Goal: Task Accomplishment & Management: Use online tool/utility

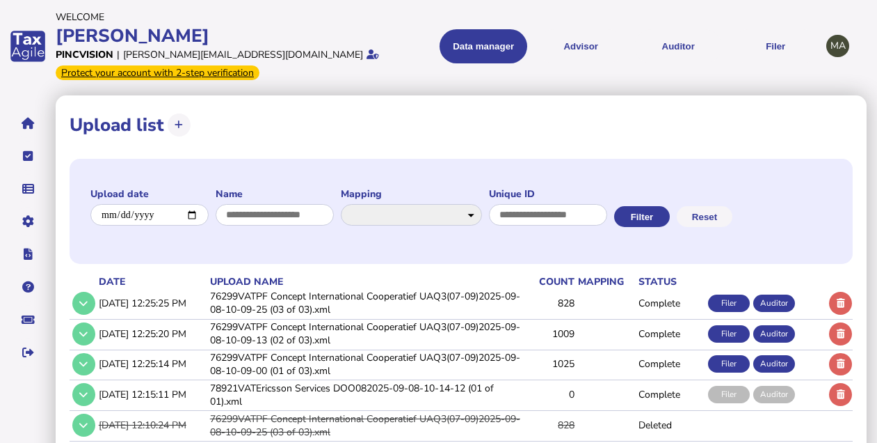
scroll to position [46, 0]
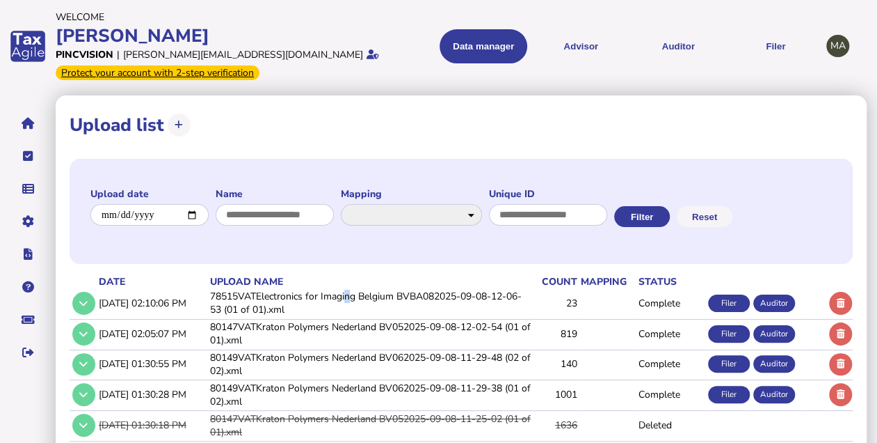
click at [349, 299] on td "78515VATElectronics for Imaging Belgium BVBA082025-09-08-12-06-53 (01 of 01).xml" at bounding box center [370, 303] width 326 height 29
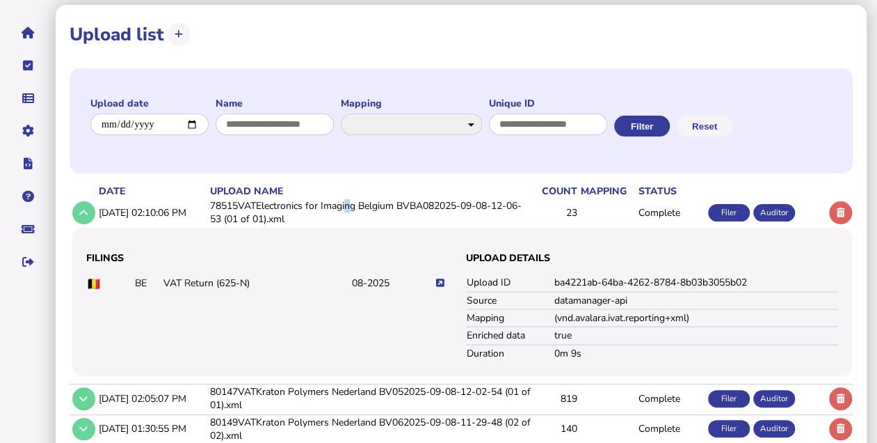
scroll to position [93, 0]
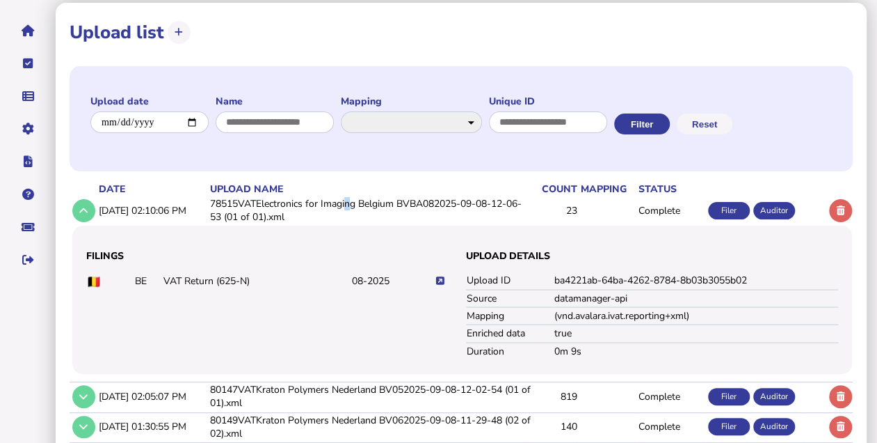
click at [443, 276] on icon at bounding box center [440, 280] width 8 height 9
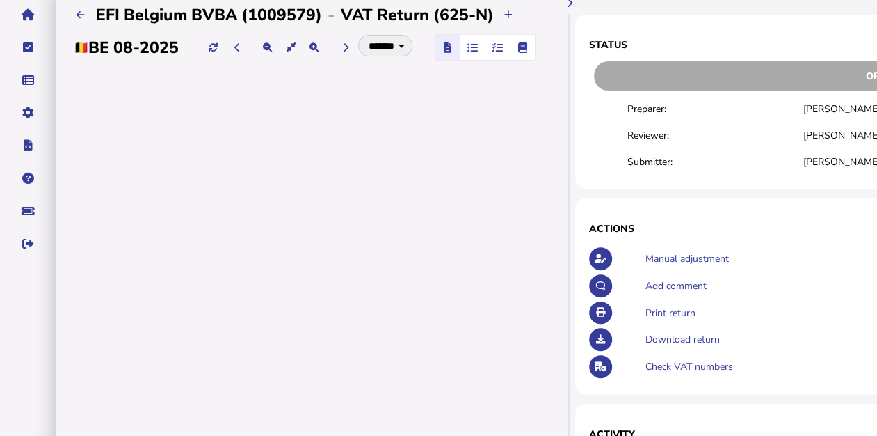
scroll to position [93, 0]
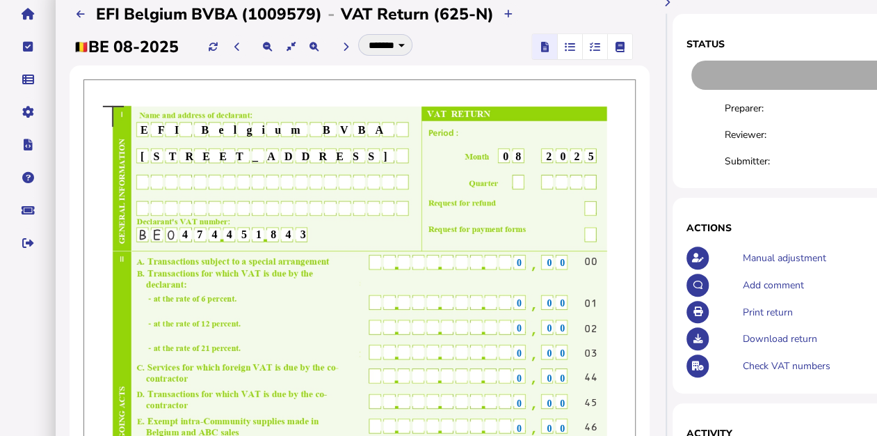
click at [596, 47] on icon "button" at bounding box center [595, 47] width 10 height 1
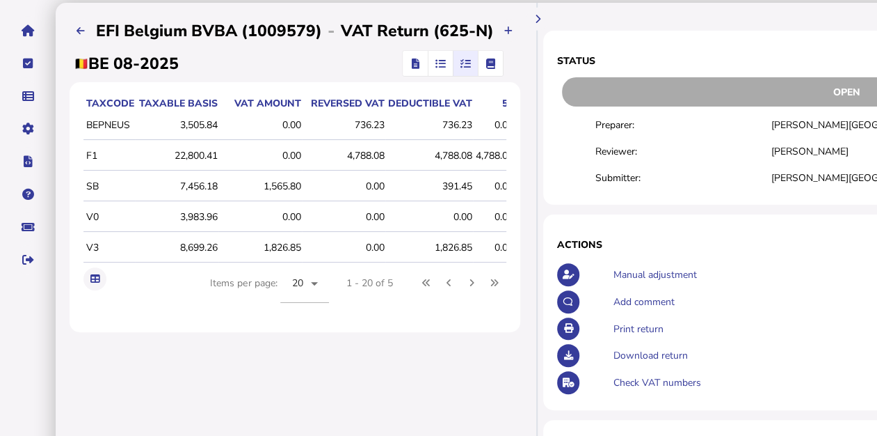
click at [413, 63] on icon "button" at bounding box center [415, 63] width 8 height 1
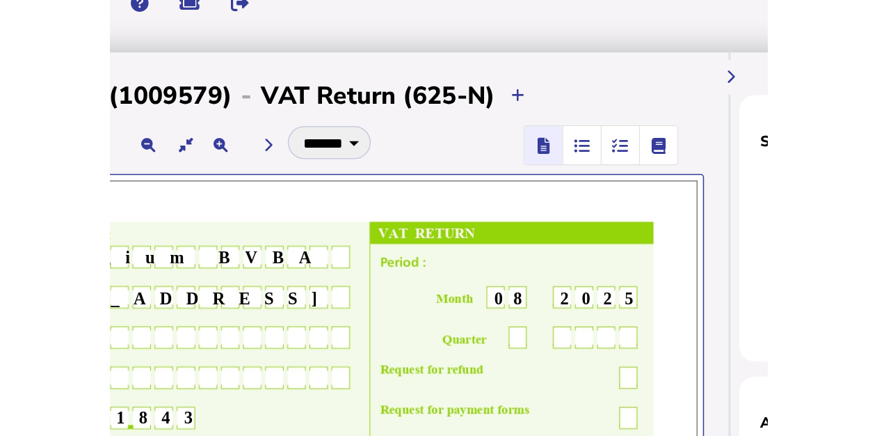
scroll to position [0, 186]
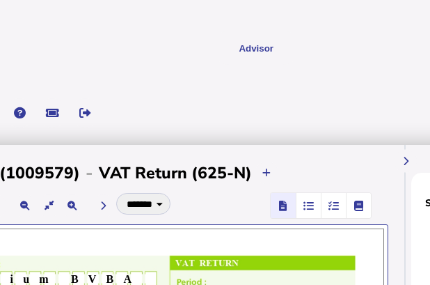
click at [316, 209] on span "button" at bounding box center [308, 205] width 23 height 25
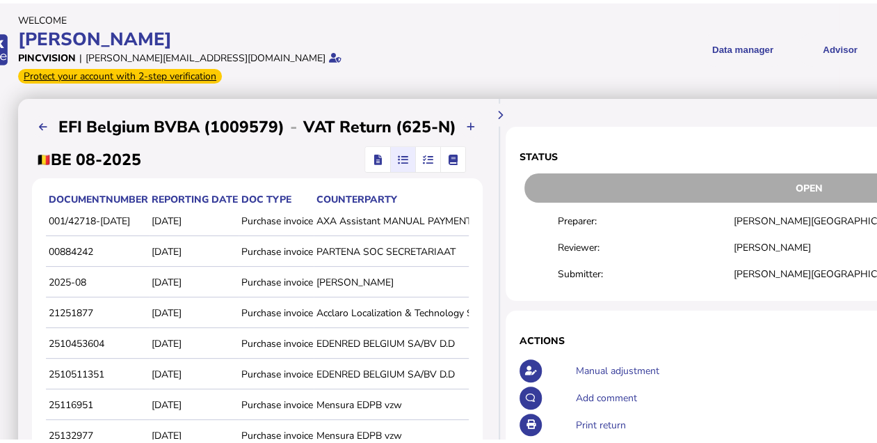
scroll to position [0, 0]
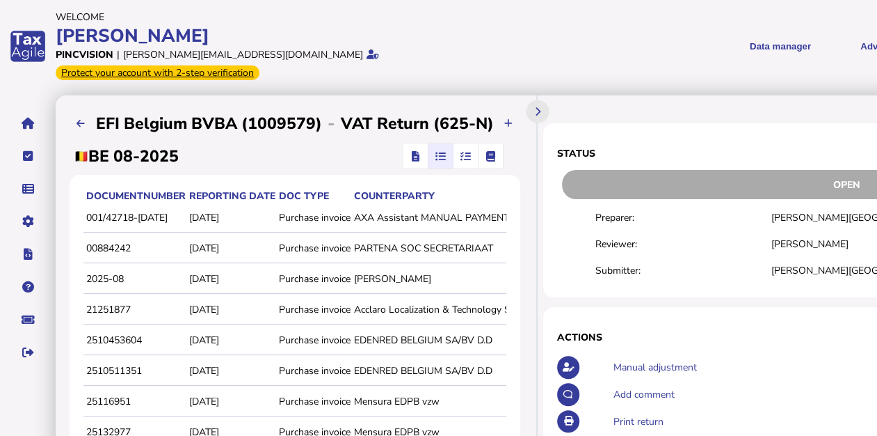
click at [536, 106] on icon at bounding box center [538, 110] width 6 height 9
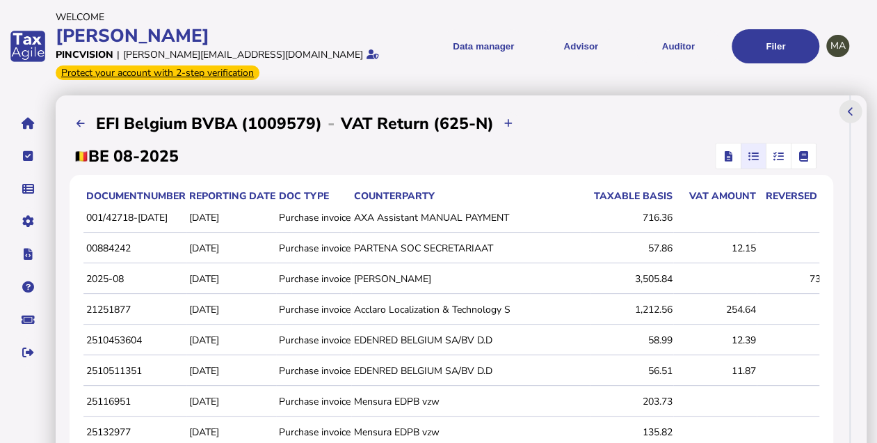
click at [731, 157] on icon "button" at bounding box center [728, 156] width 8 height 1
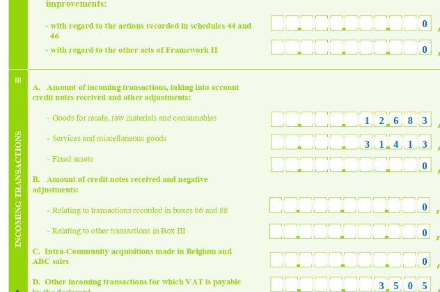
scroll to position [650, 45]
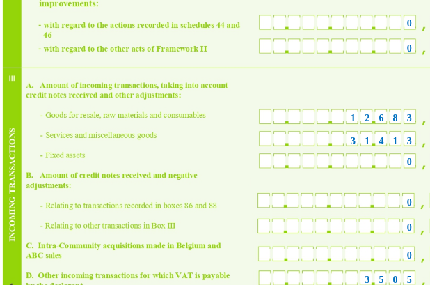
click at [374, 146] on span "31413" at bounding box center [386, 141] width 70 height 10
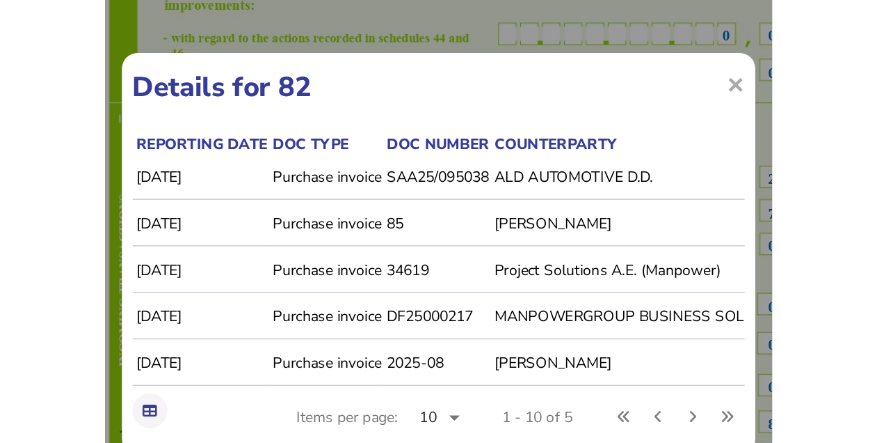
scroll to position [650, 0]
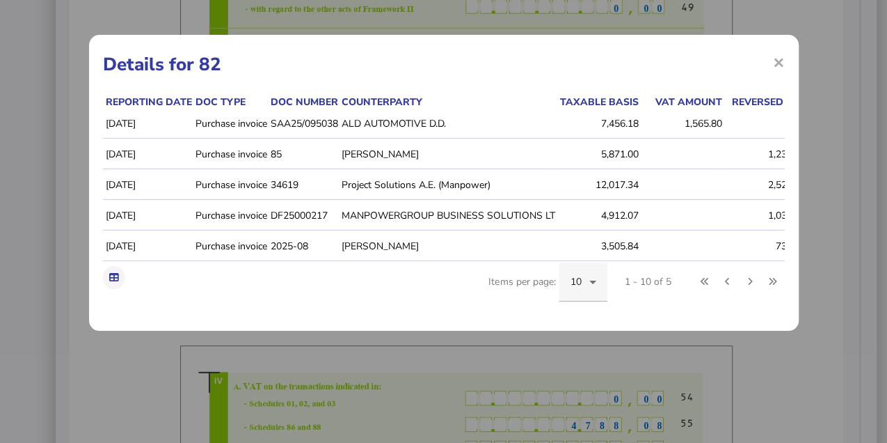
click at [578, 285] on span "10" at bounding box center [576, 281] width 12 height 13
click at [580, 183] on span "20" at bounding box center [577, 180] width 12 height 17
click at [779, 59] on span "×" at bounding box center [779, 62] width 12 height 26
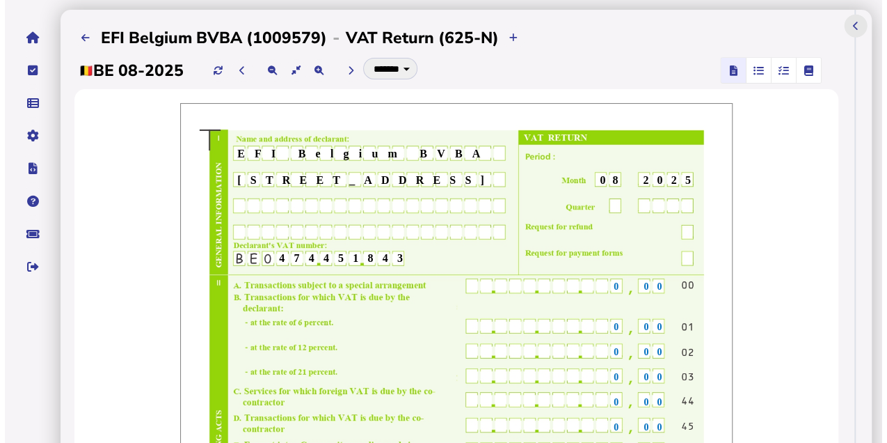
scroll to position [0, 0]
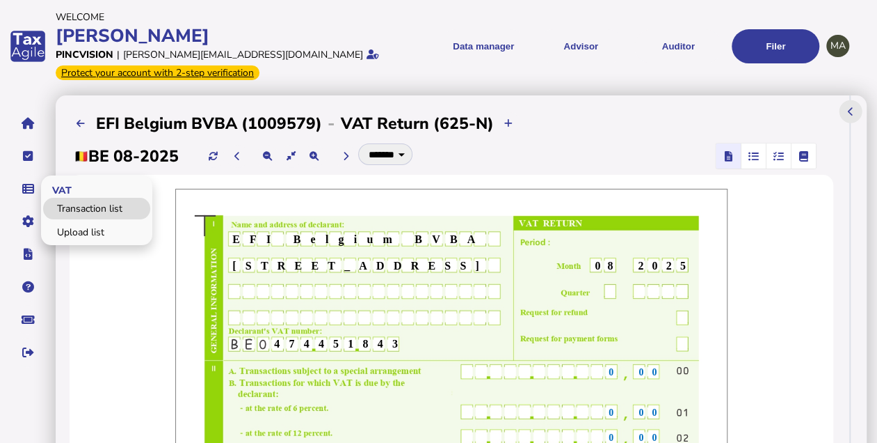
click at [81, 203] on link "Transaction list" at bounding box center [96, 209] width 107 height 22
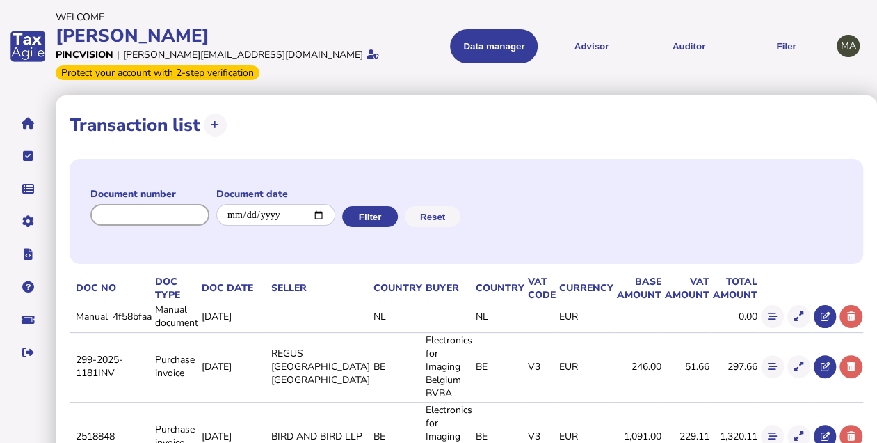
click at [163, 212] on input "input" at bounding box center [149, 215] width 119 height 22
paste input "**"
type input "**"
click at [370, 212] on button "Filter" at bounding box center [369, 216] width 56 height 21
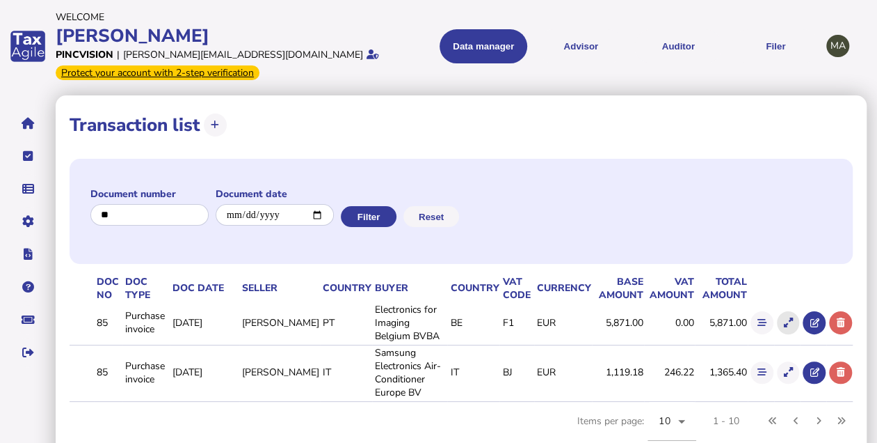
click at [784, 319] on icon at bounding box center [788, 322] width 9 height 9
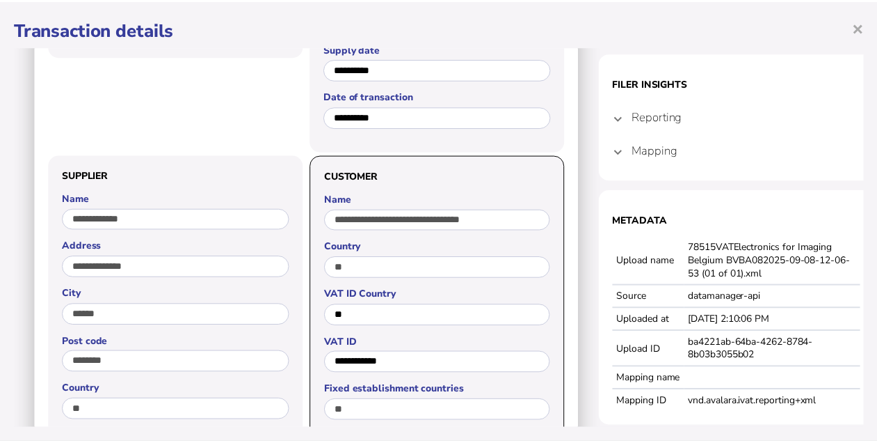
scroll to position [185, 0]
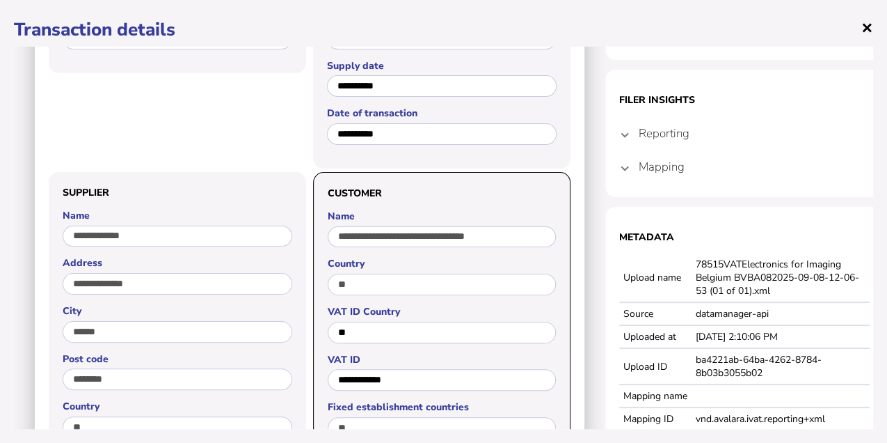
click at [867, 29] on span "×" at bounding box center [867, 27] width 12 height 26
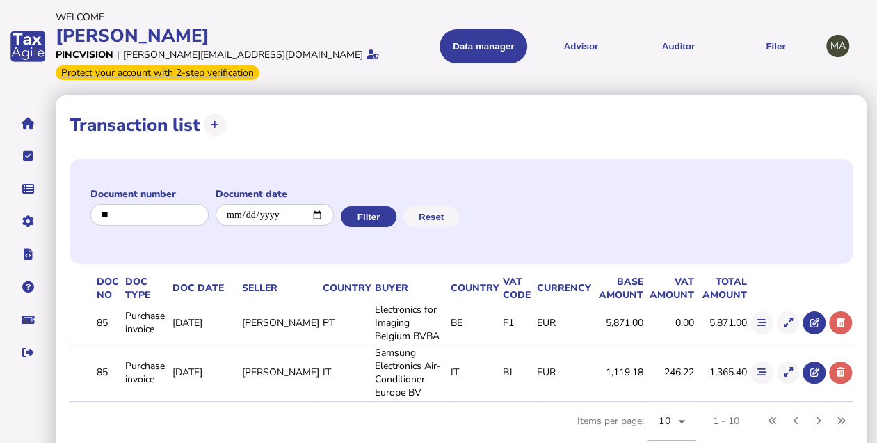
scroll to position [0, 0]
click at [837, 322] on icon at bounding box center [841, 322] width 8 height 9
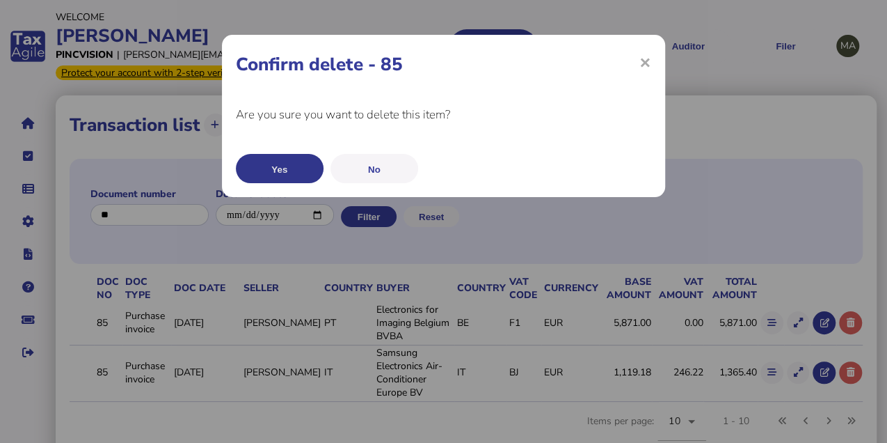
click at [280, 161] on button "Yes" at bounding box center [280, 168] width 88 height 29
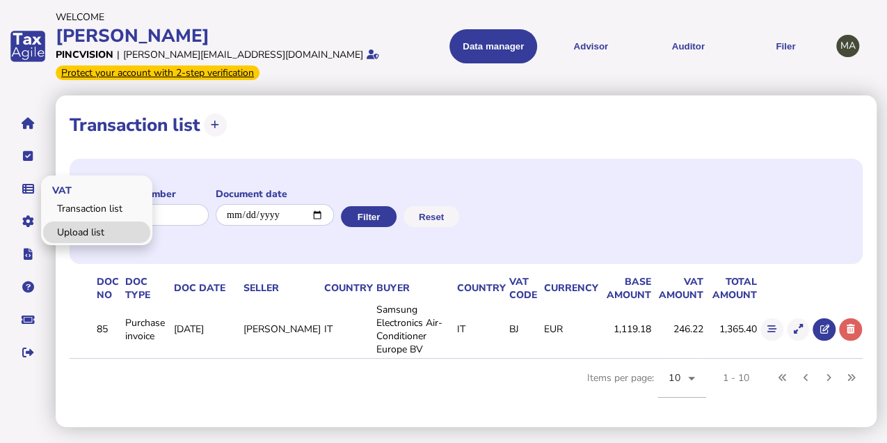
click at [71, 232] on link "Upload list" at bounding box center [96, 232] width 107 height 22
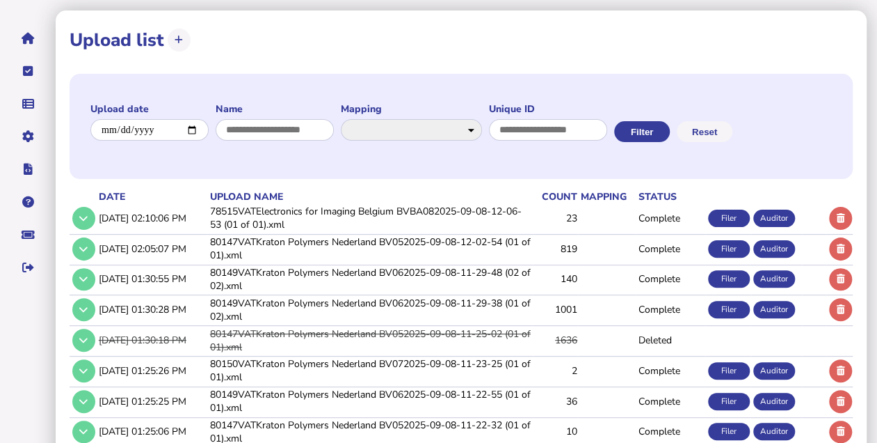
scroll to position [93, 0]
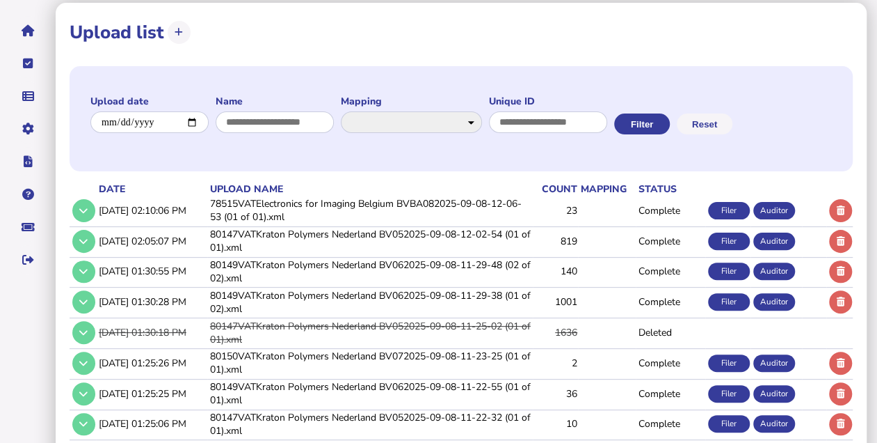
click at [304, 205] on td "78515VATElectronics for Imaging Belgium BVBA082025-09-08-12-06-53 (01 of 01).xml" at bounding box center [370, 210] width 326 height 29
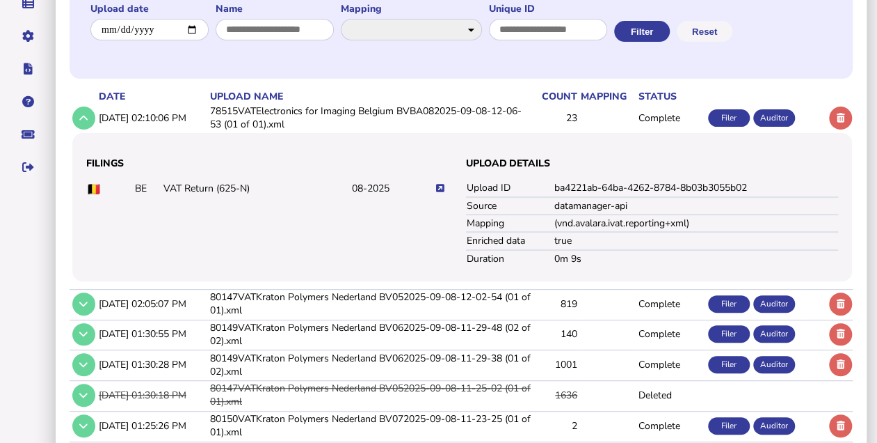
scroll to position [185, 0]
click at [441, 184] on icon at bounding box center [440, 188] width 8 height 9
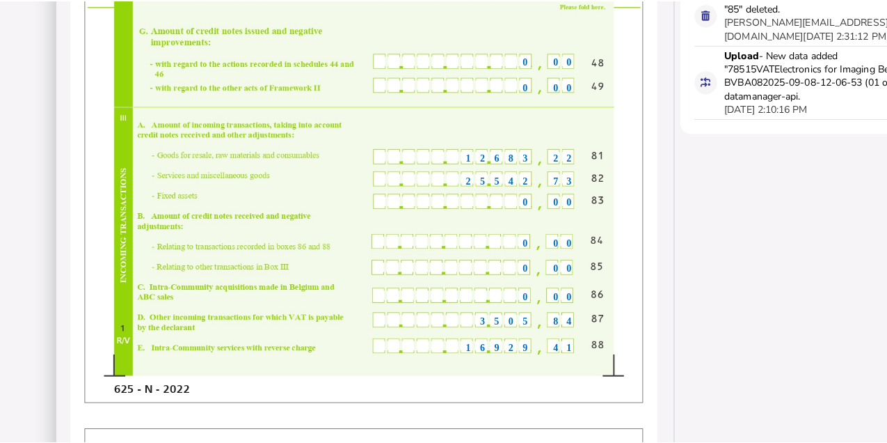
scroll to position [510, 0]
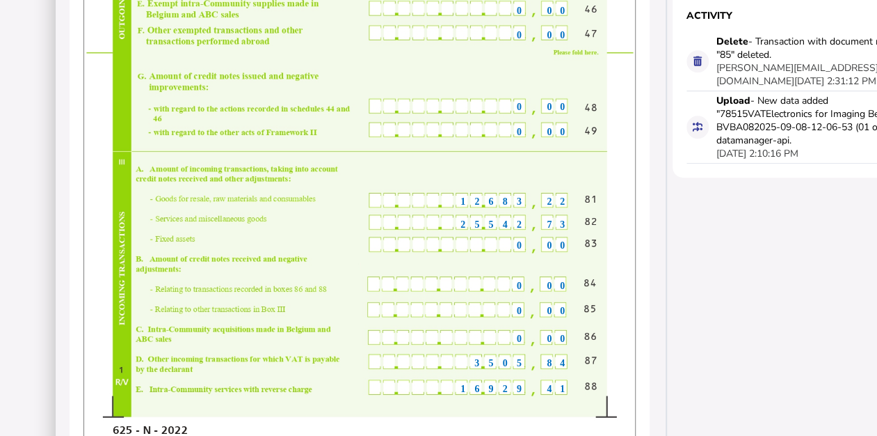
click at [462, 219] on div "EFI [GEOGRAPHIC_DATA] BVBA [STREET_ADDRESS][DATE] 474451843 0 00 0 00 0 00 0 00…" at bounding box center [360, 52] width 553 height 781
click at [462, 219] on span "25542" at bounding box center [496, 224] width 70 height 10
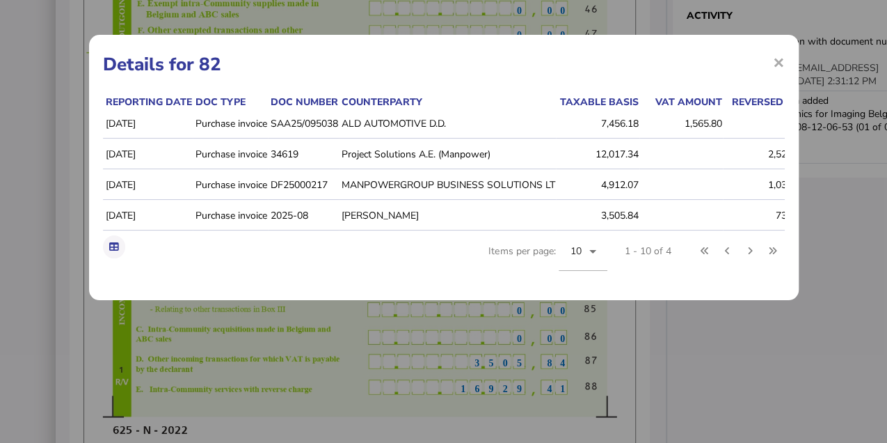
click at [388, 257] on div "Reporting date Doc type Doc number Counterparty Taxable basis VAT amount Revers…" at bounding box center [444, 190] width 682 height 191
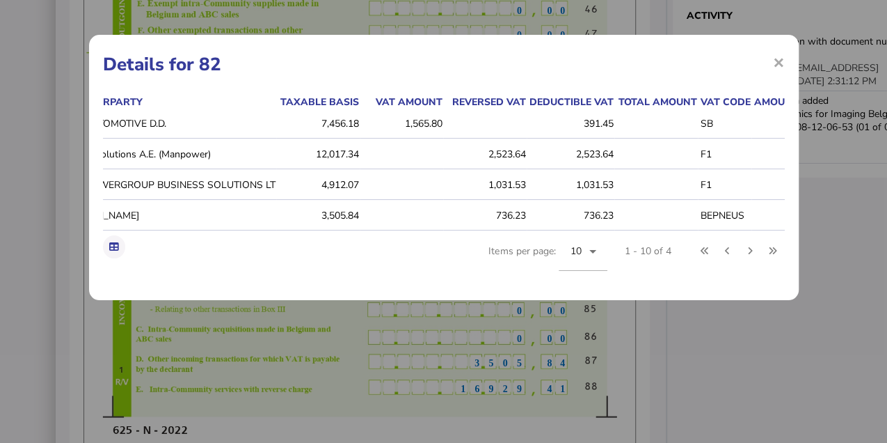
scroll to position [0, 0]
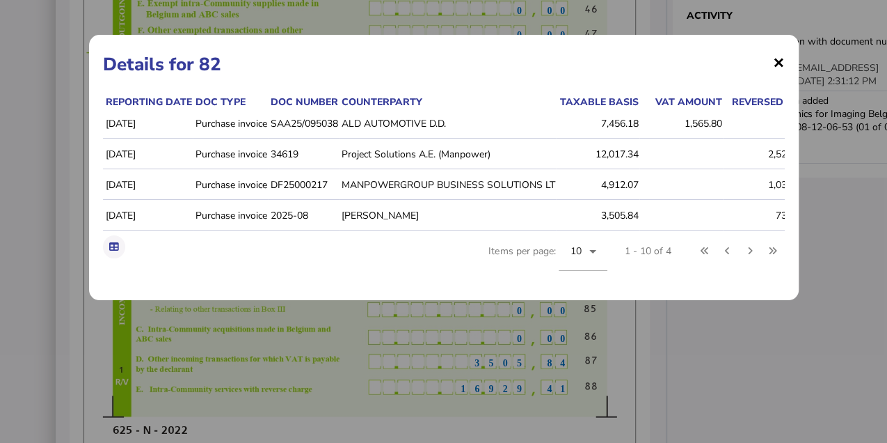
click at [782, 64] on span "×" at bounding box center [779, 62] width 12 height 26
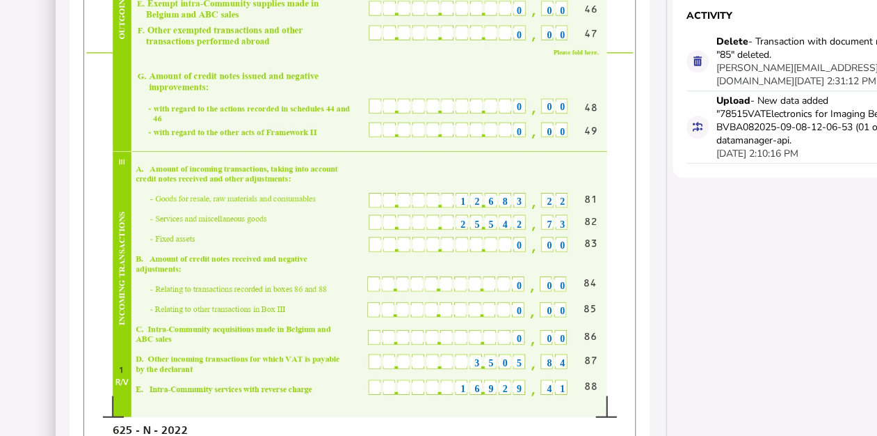
click at [429, 223] on div "25542" at bounding box center [451, 224] width 160 height 11
click at [454, 224] on div "25542" at bounding box center [451, 224] width 160 height 11
click at [455, 223] on div "25542" at bounding box center [451, 224] width 160 height 11
drag, startPoint x: 455, startPoint y: 223, endPoint x: 463, endPoint y: 221, distance: 8.6
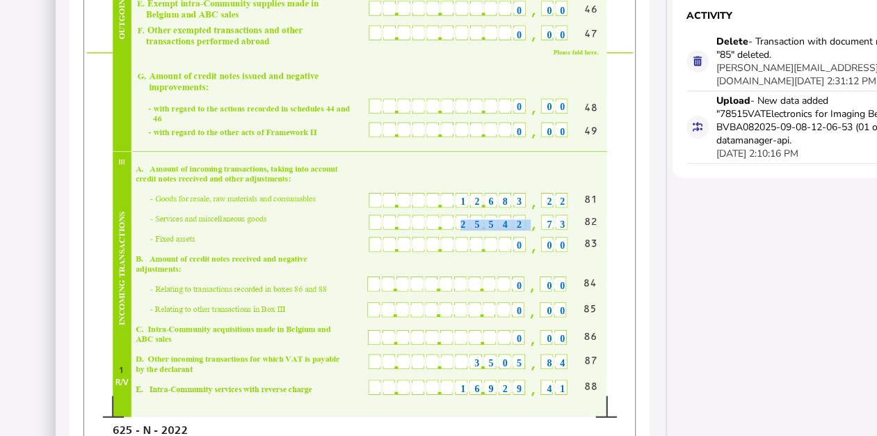
click at [463, 221] on span "25542" at bounding box center [496, 224] width 70 height 10
click at [467, 221] on span "25542" at bounding box center [496, 224] width 70 height 10
click at [468, 221] on span "25542" at bounding box center [496, 224] width 70 height 10
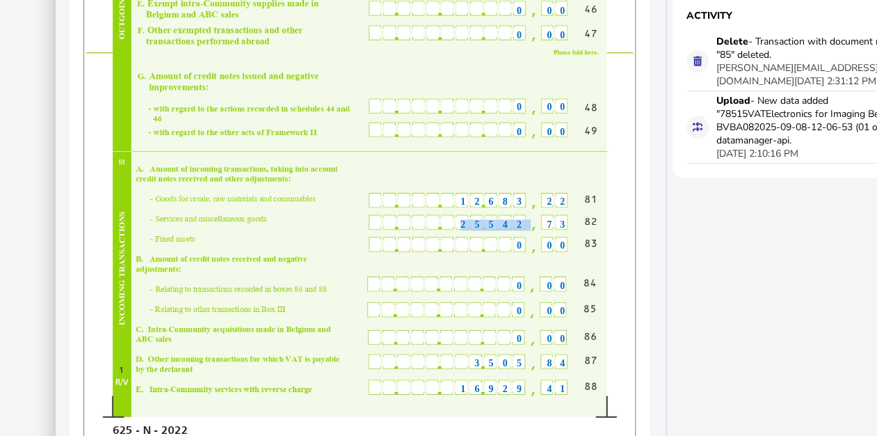
click at [515, 225] on span "25542" at bounding box center [496, 224] width 70 height 10
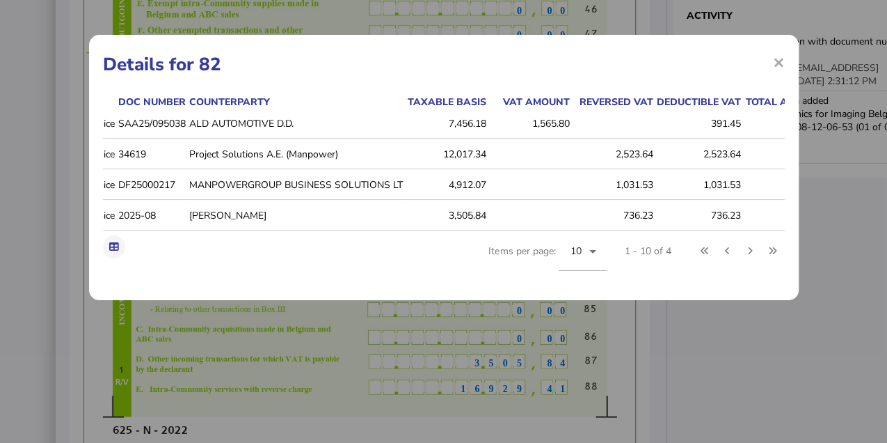
scroll to position [0, 158]
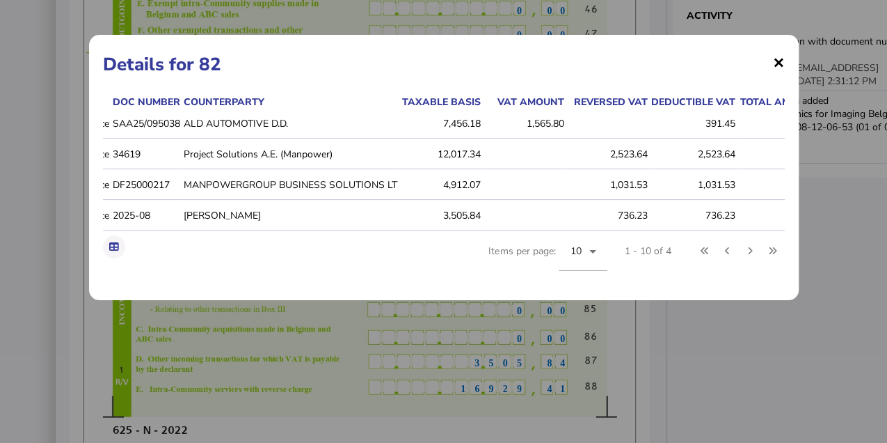
click at [773, 65] on span "×" at bounding box center [779, 62] width 12 height 26
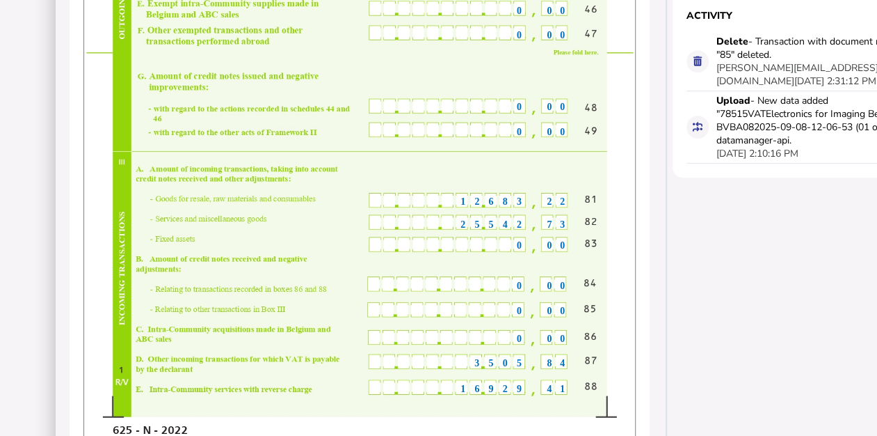
click at [497, 223] on span "25542" at bounding box center [496, 224] width 70 height 10
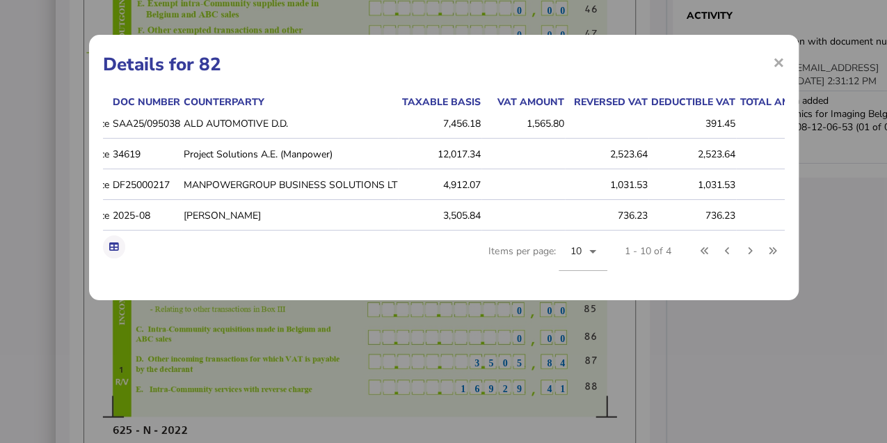
click at [845, 210] on div "× Details for 82 Reporting date Doc type Doc number Counterparty Taxable basis …" at bounding box center [443, 221] width 887 height 443
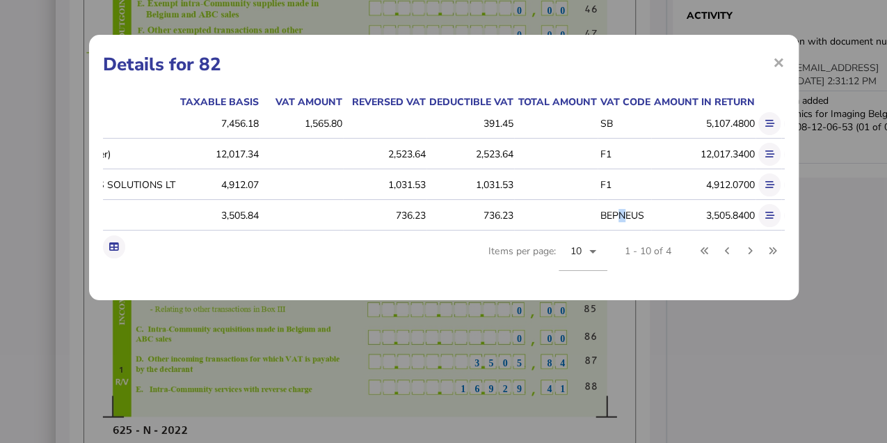
scroll to position [0, 429]
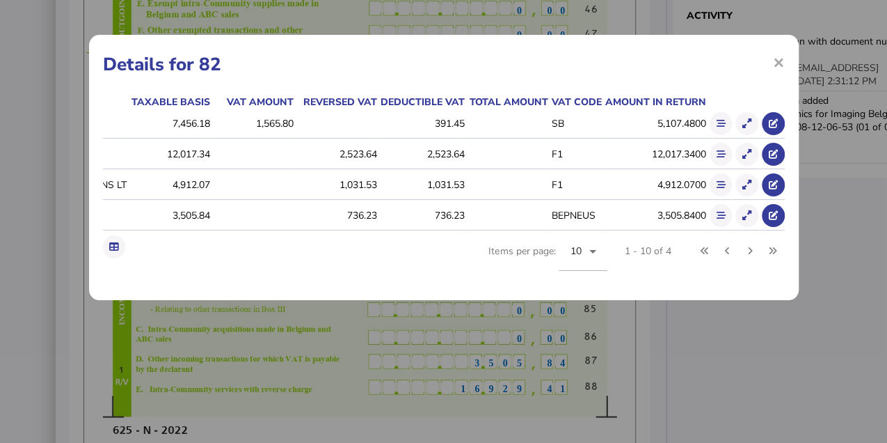
click at [445, 264] on div "Reporting date Doc type Doc number Counterparty Taxable basis VAT amount Revers…" at bounding box center [444, 190] width 682 height 191
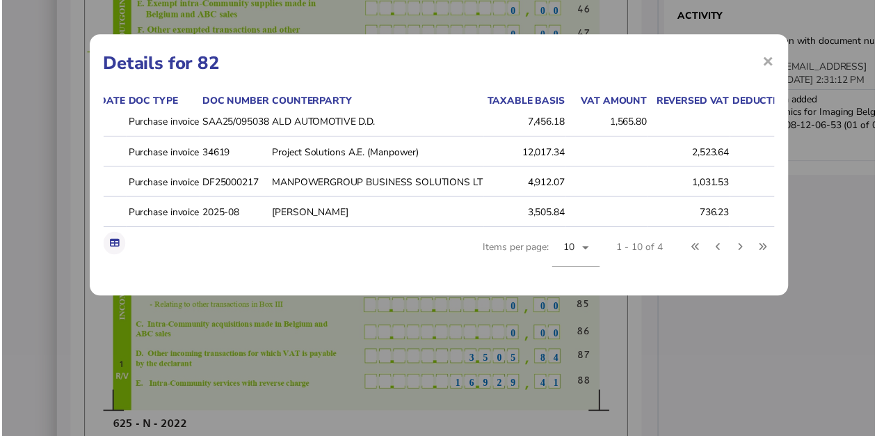
scroll to position [0, 38]
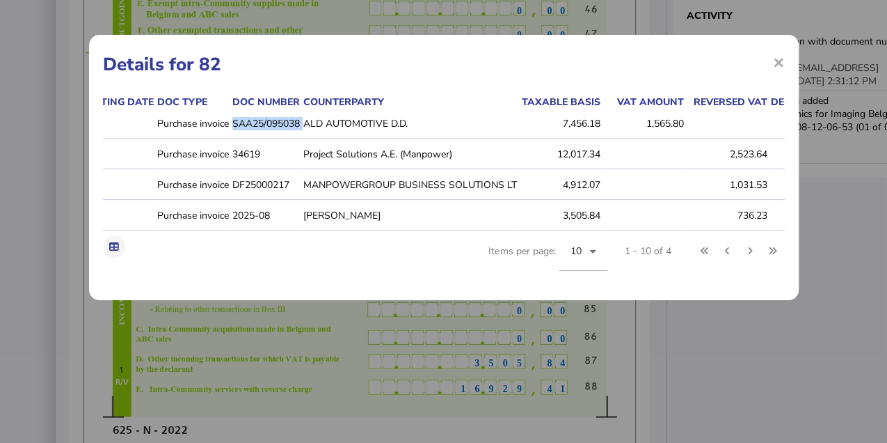
drag, startPoint x: 234, startPoint y: 122, endPoint x: 308, endPoint y: 127, distance: 73.9
click at [308, 127] on tr "[DATE] Purchase invoice SAA25/095038 ALD AUTOMOTIVE D.D. 7,456.18 1,565.80 391.…" at bounding box center [620, 123] width 1111 height 29
copy td "SAA25/095038"
click at [775, 65] on span "×" at bounding box center [779, 62] width 12 height 26
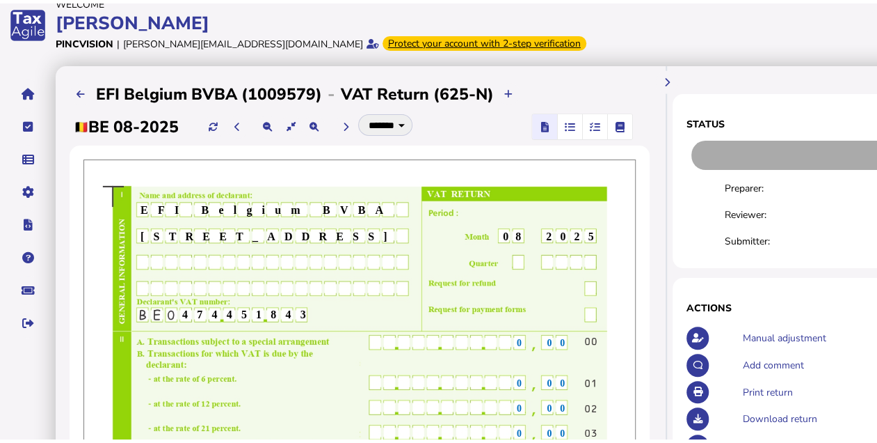
scroll to position [0, 0]
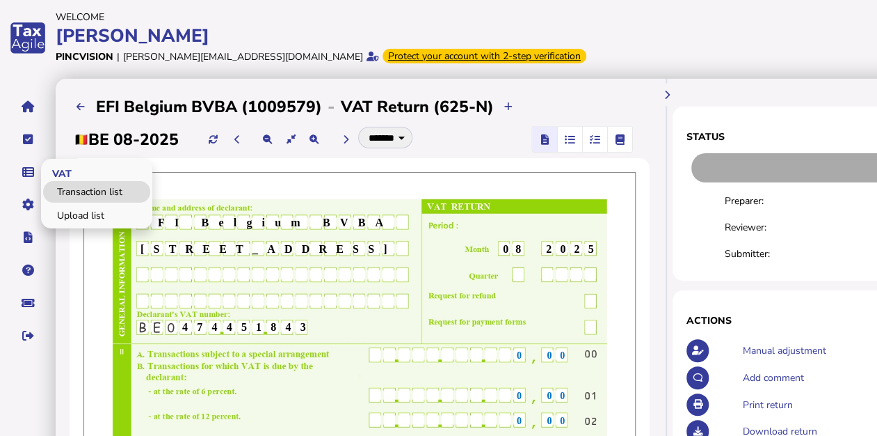
click at [70, 186] on link "Transaction list" at bounding box center [96, 192] width 107 height 22
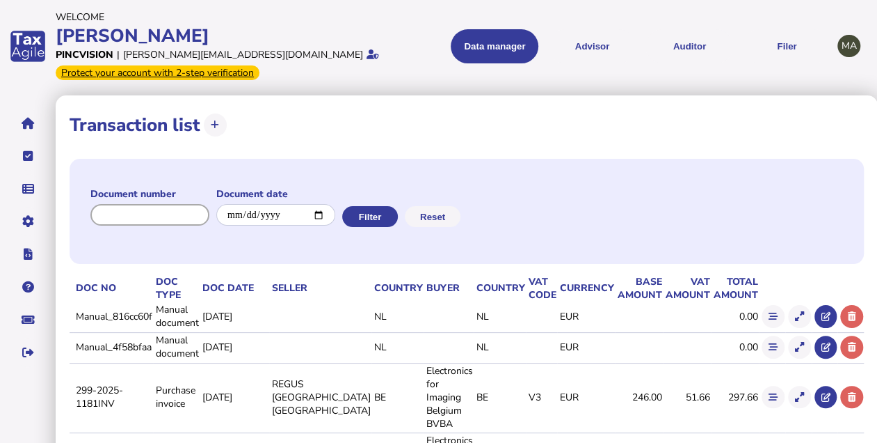
click at [175, 207] on input "input" at bounding box center [149, 215] width 119 height 22
paste input "**********"
type input "**********"
click at [365, 212] on button "Filter" at bounding box center [369, 216] width 56 height 21
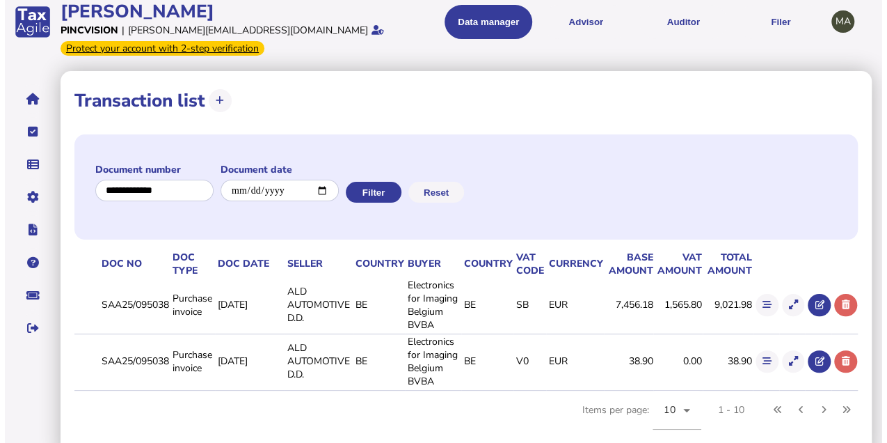
scroll to position [37, 0]
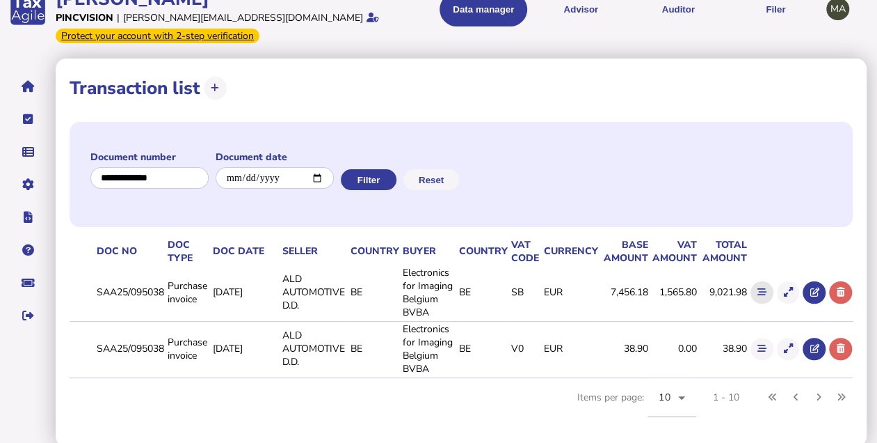
click at [765, 292] on icon at bounding box center [762, 291] width 9 height 9
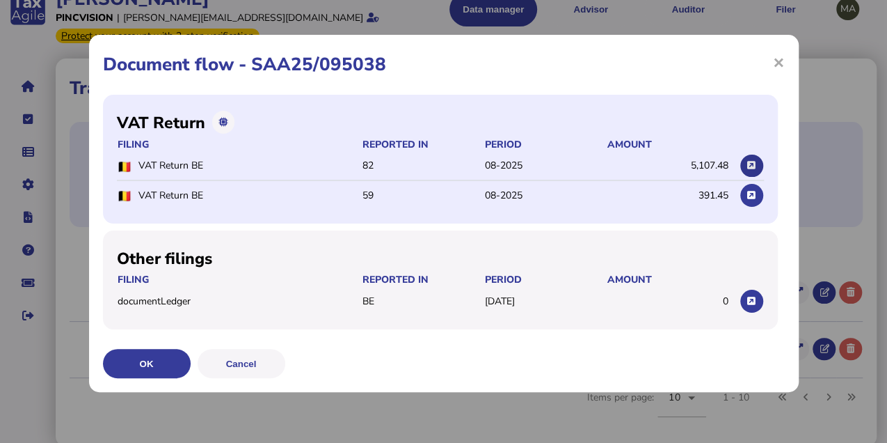
click at [753, 164] on icon at bounding box center [751, 165] width 8 height 9
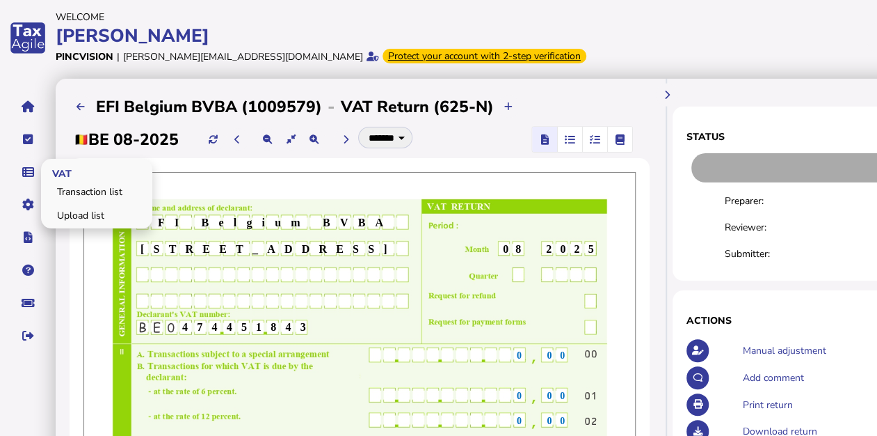
click at [58, 184] on span "VAT" at bounding box center [60, 172] width 38 height 33
click at [63, 186] on link "Transaction list" at bounding box center [96, 192] width 107 height 22
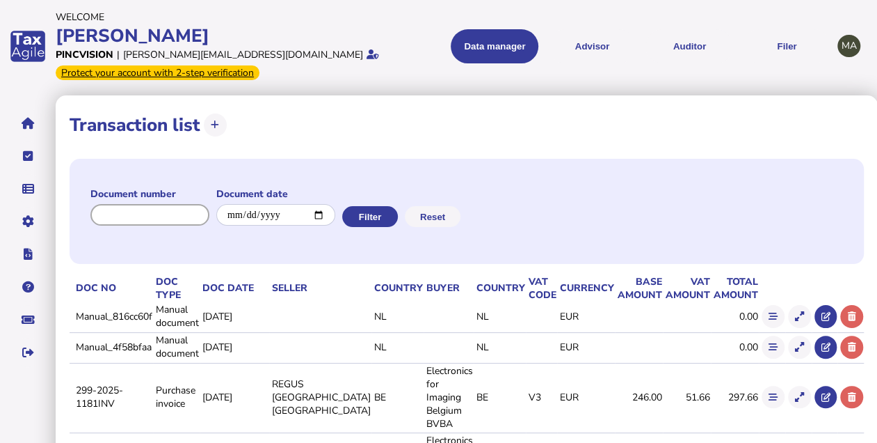
click at [170, 217] on input "input" at bounding box center [149, 215] width 119 height 22
paste input "**********"
type input "**********"
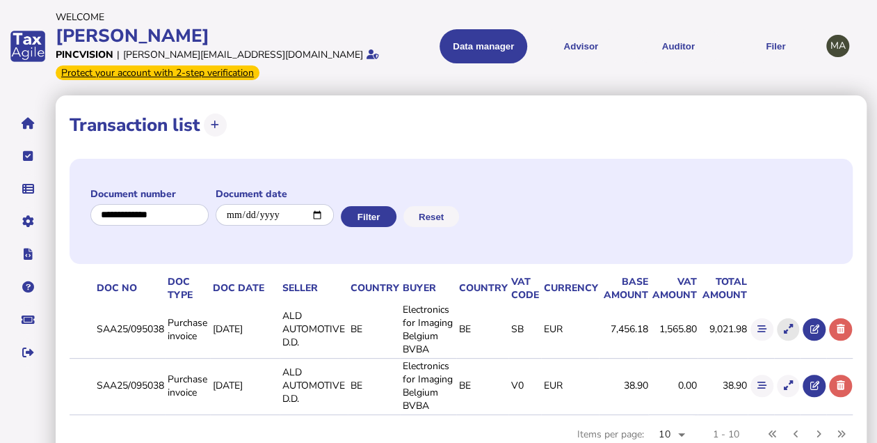
click at [785, 327] on icon at bounding box center [788, 328] width 9 height 9
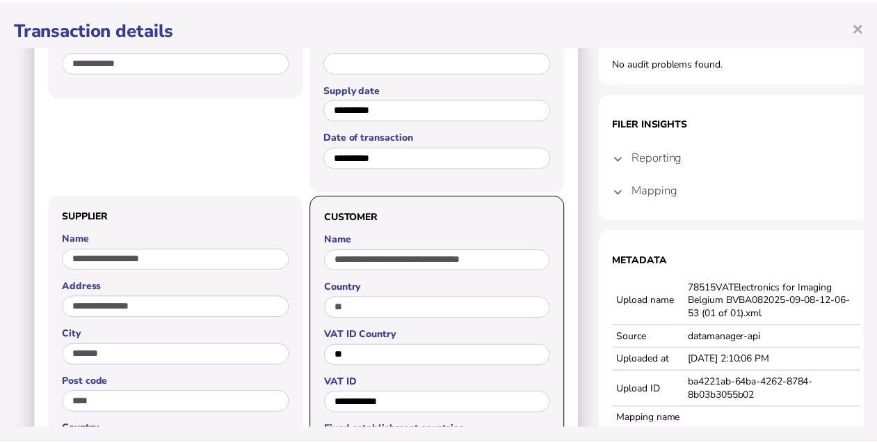
scroll to position [150, 0]
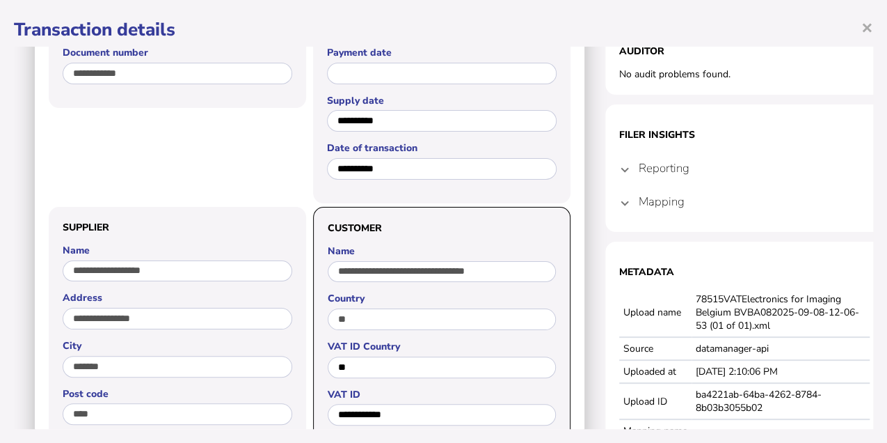
click at [863, 27] on span "×" at bounding box center [867, 27] width 12 height 26
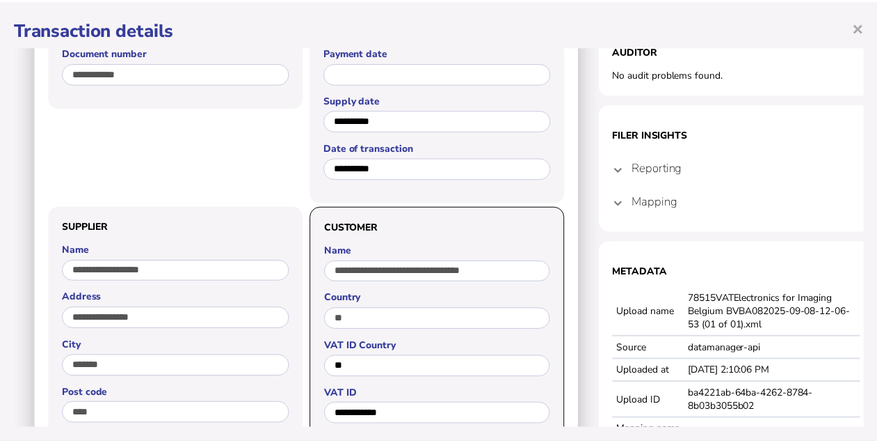
scroll to position [0, 0]
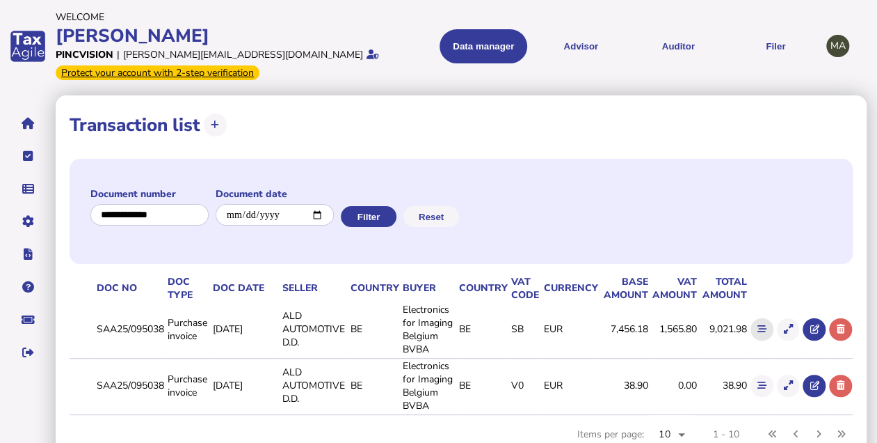
click at [762, 327] on icon at bounding box center [762, 328] width 9 height 9
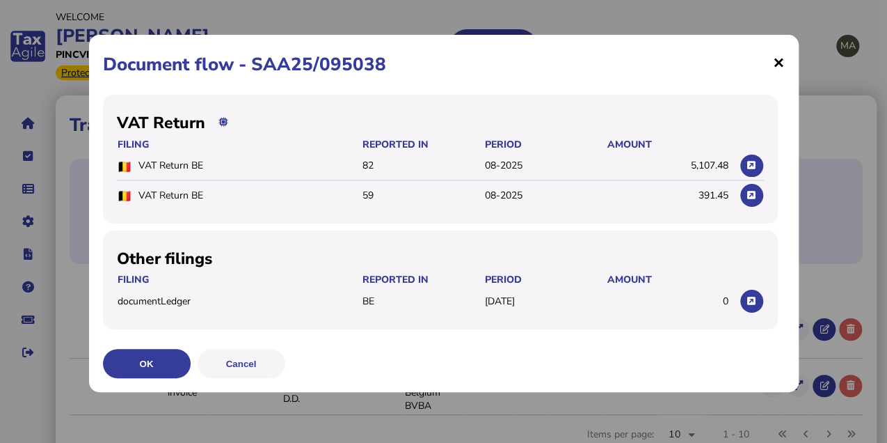
click at [780, 65] on span "×" at bounding box center [779, 62] width 12 height 26
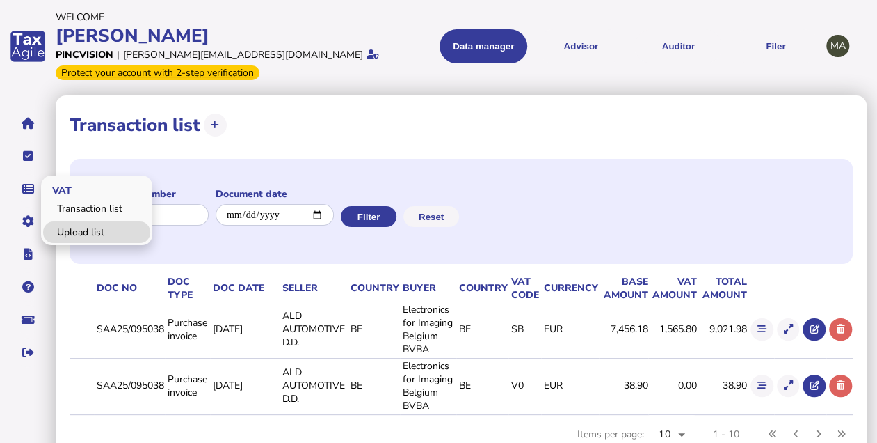
click at [65, 226] on link "Upload list" at bounding box center [96, 232] width 107 height 22
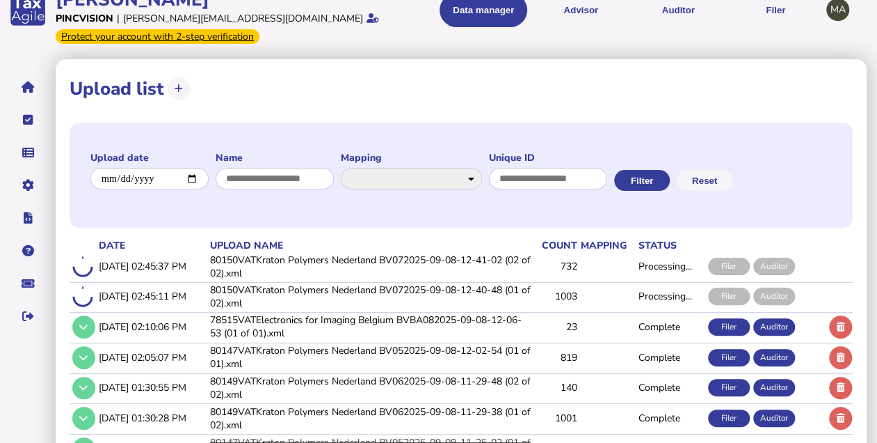
scroll to position [93, 0]
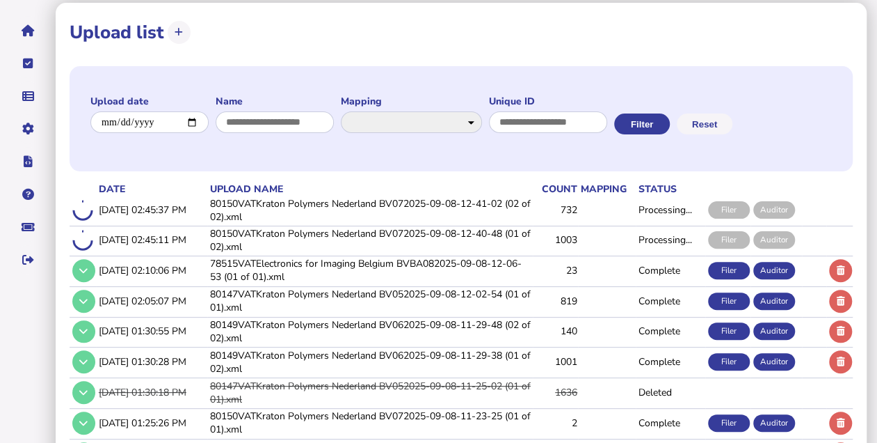
click at [307, 267] on td "78515VATElectronics for Imaging Belgium BVBA082025-09-08-12-06-53 (01 of 01).xml" at bounding box center [370, 269] width 326 height 29
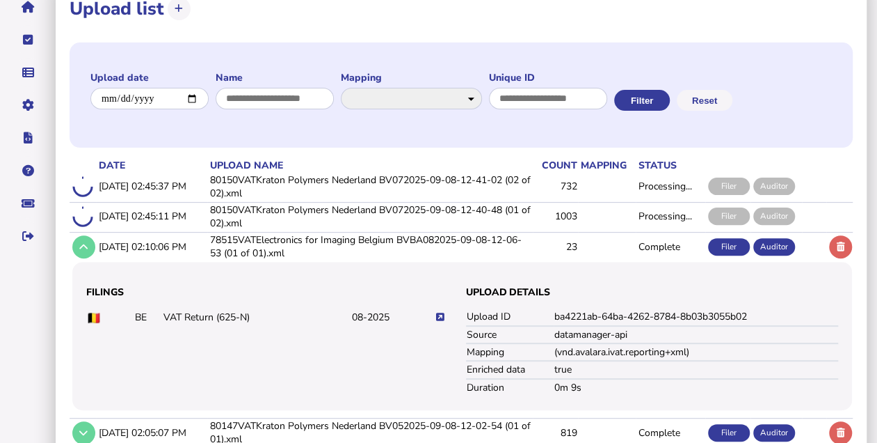
scroll to position [139, 0]
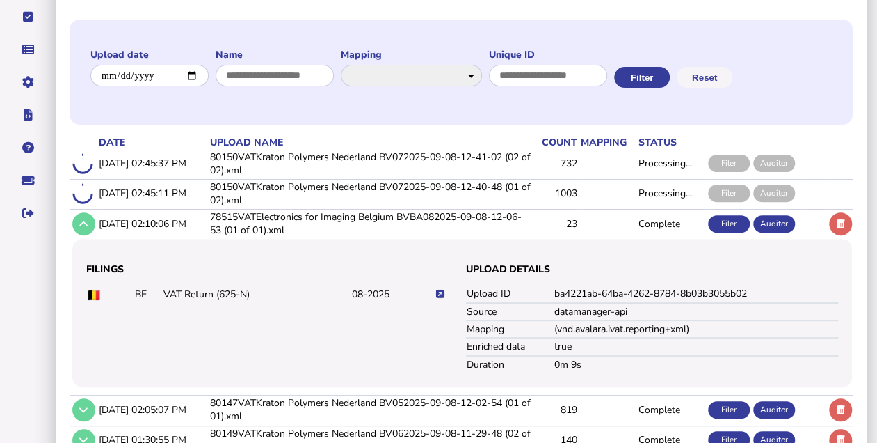
click at [443, 289] on icon at bounding box center [440, 293] width 8 height 9
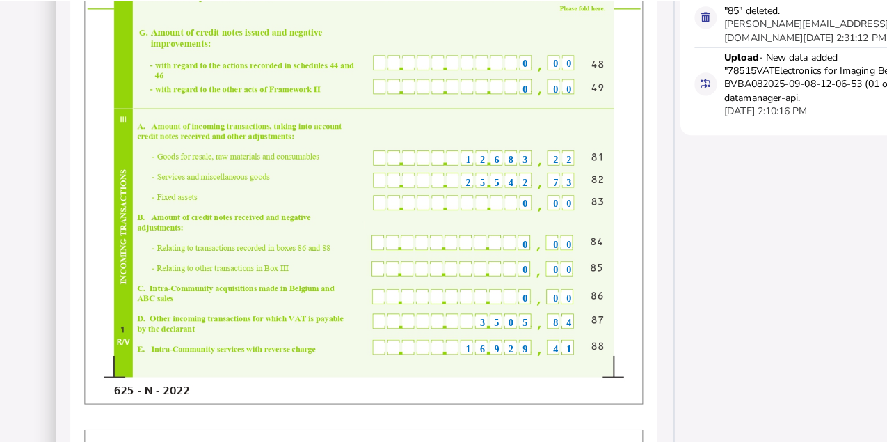
scroll to position [557, 0]
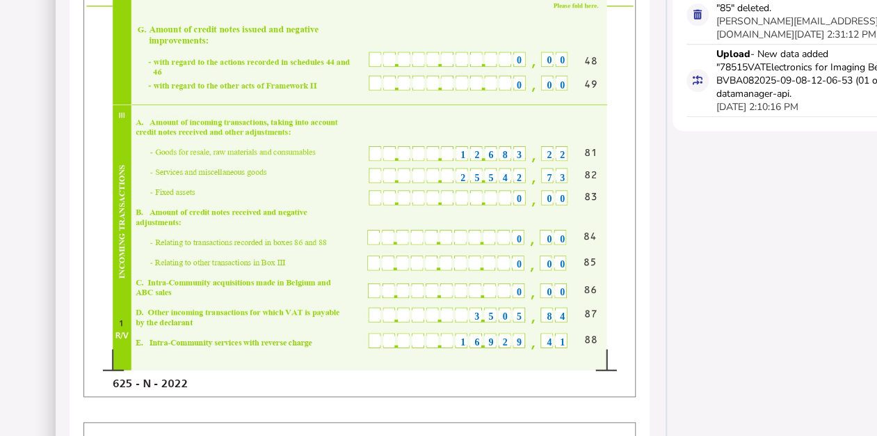
click at [509, 177] on span "25542" at bounding box center [496, 178] width 70 height 10
click at [507, 178] on span "25542" at bounding box center [496, 178] width 70 height 10
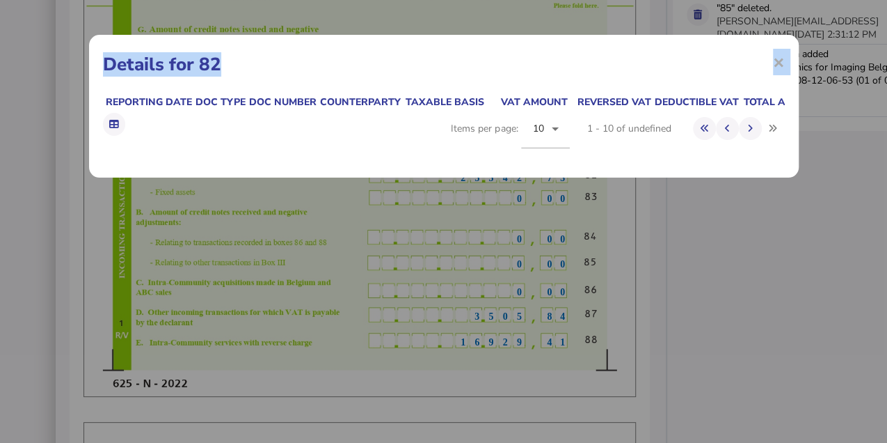
click at [507, 178] on div "× Details for 82 Reporting date Doc type Doc number Counterparty Taxable basis …" at bounding box center [443, 221] width 887 height 443
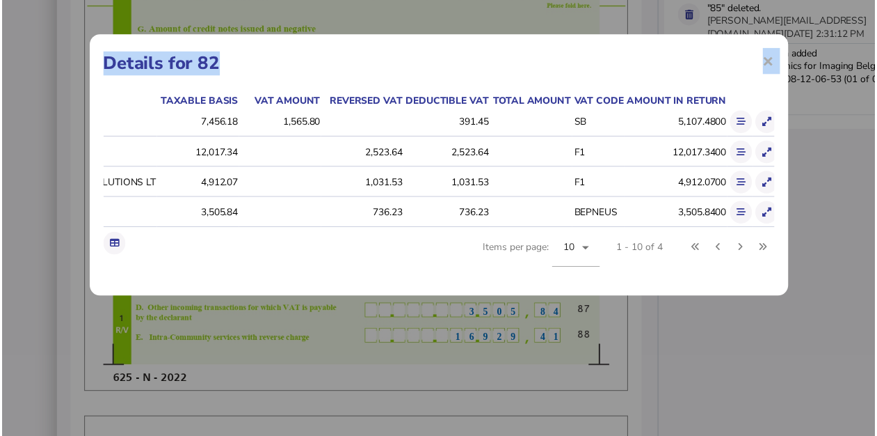
scroll to position [0, 399]
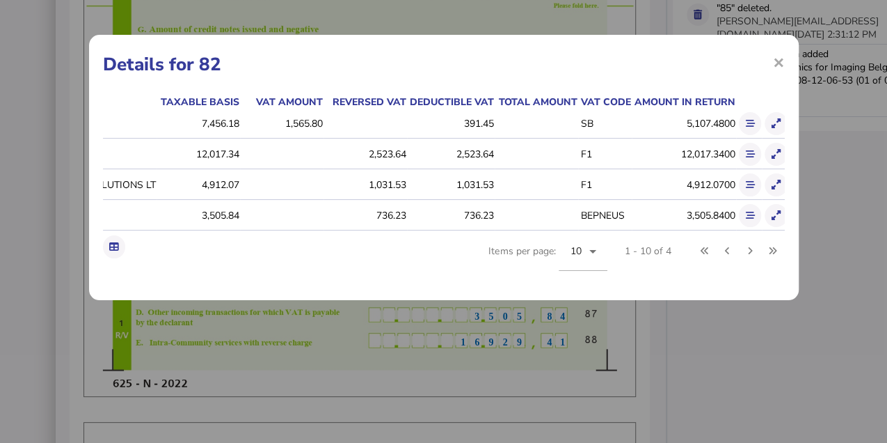
drag, startPoint x: 777, startPoint y: 59, endPoint x: 758, endPoint y: 59, distance: 18.8
click at [777, 58] on span "×" at bounding box center [779, 62] width 12 height 26
